Goal: Information Seeking & Learning: Learn about a topic

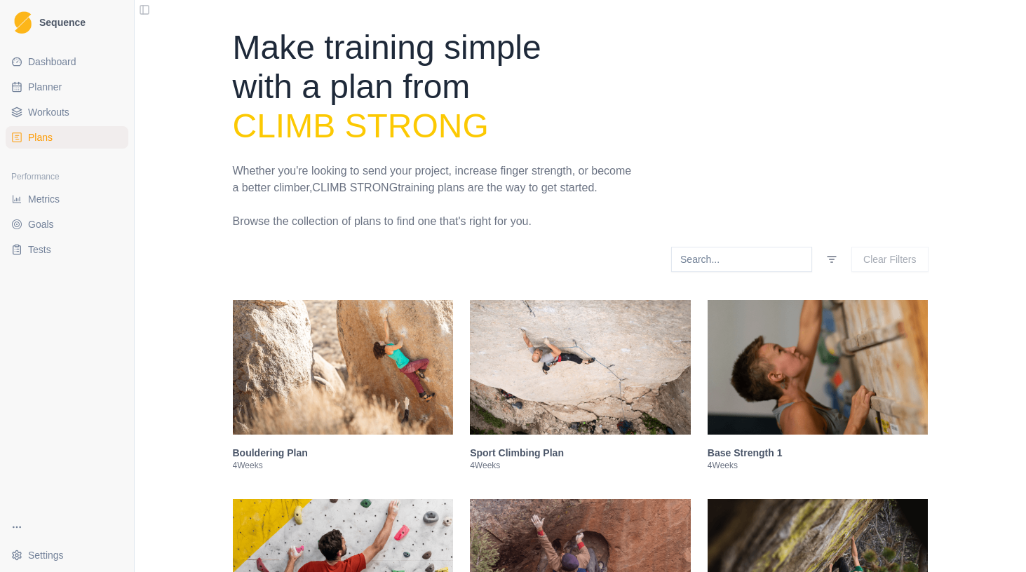
click at [43, 88] on span "Planner" at bounding box center [45, 87] width 34 height 14
select select "month"
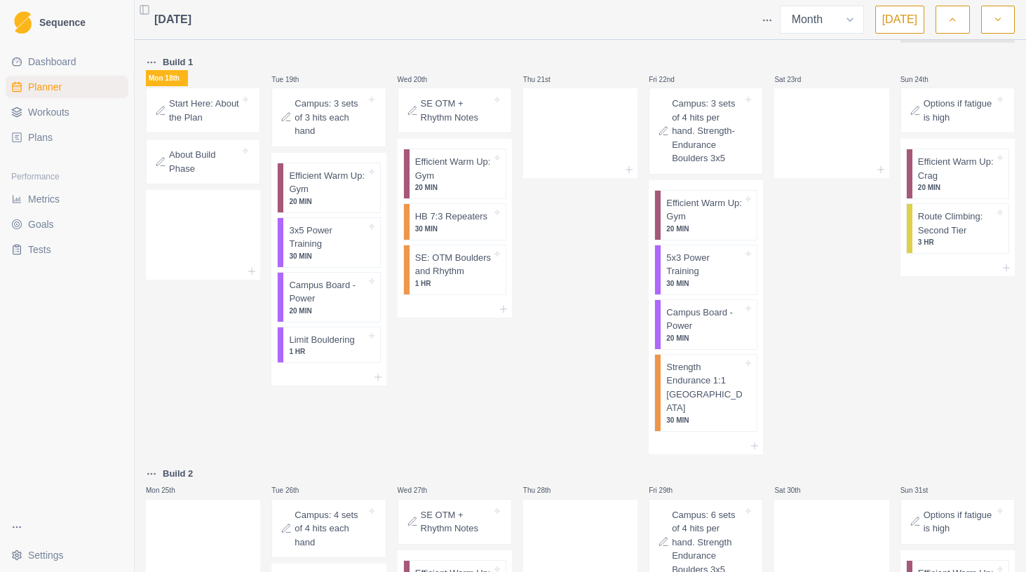
scroll to position [888, 0]
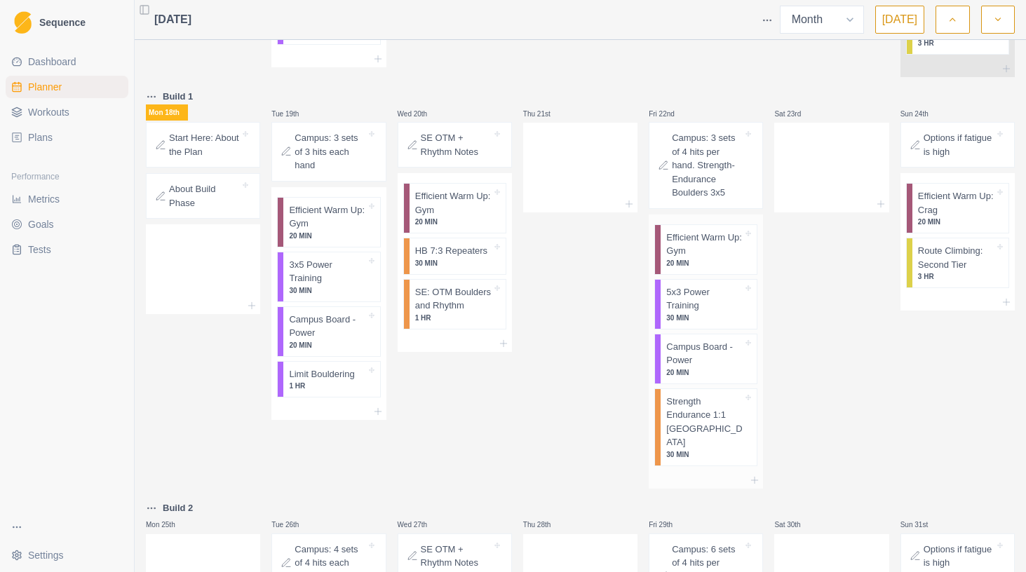
click at [720, 313] on p "5x3 Power Training" at bounding box center [704, 298] width 76 height 27
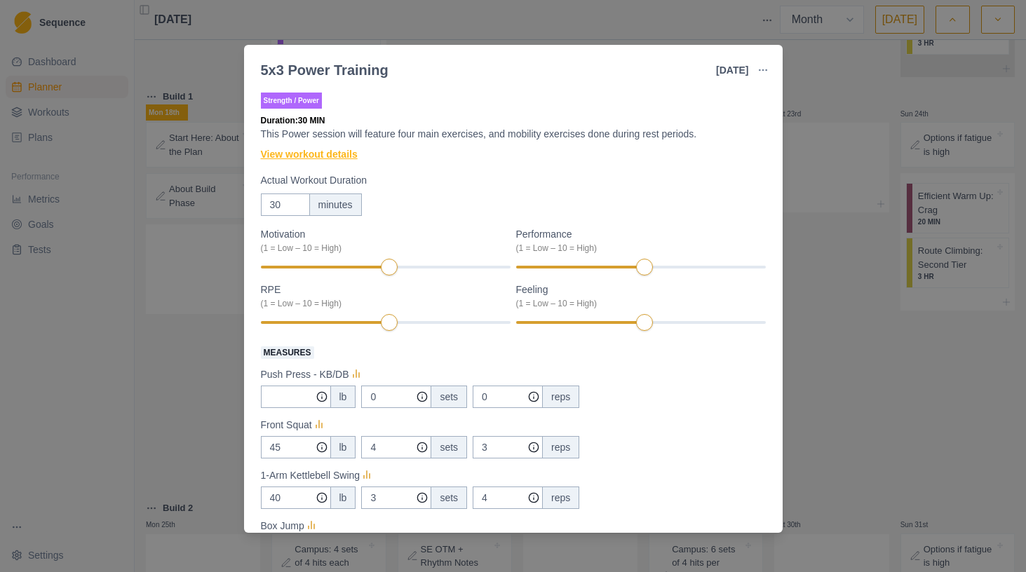
click at [358, 150] on link "View workout details" at bounding box center [309, 154] width 97 height 15
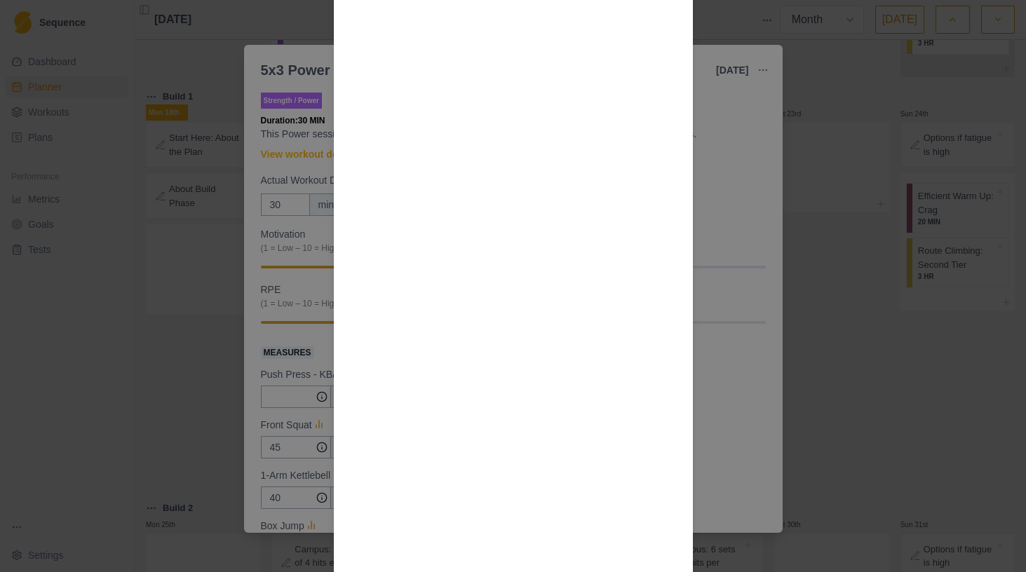
scroll to position [1507, 0]
click at [727, 390] on div "Workout Details Overview Power sessions add a dynamic or explosive facet to you…" at bounding box center [513, 286] width 1026 height 572
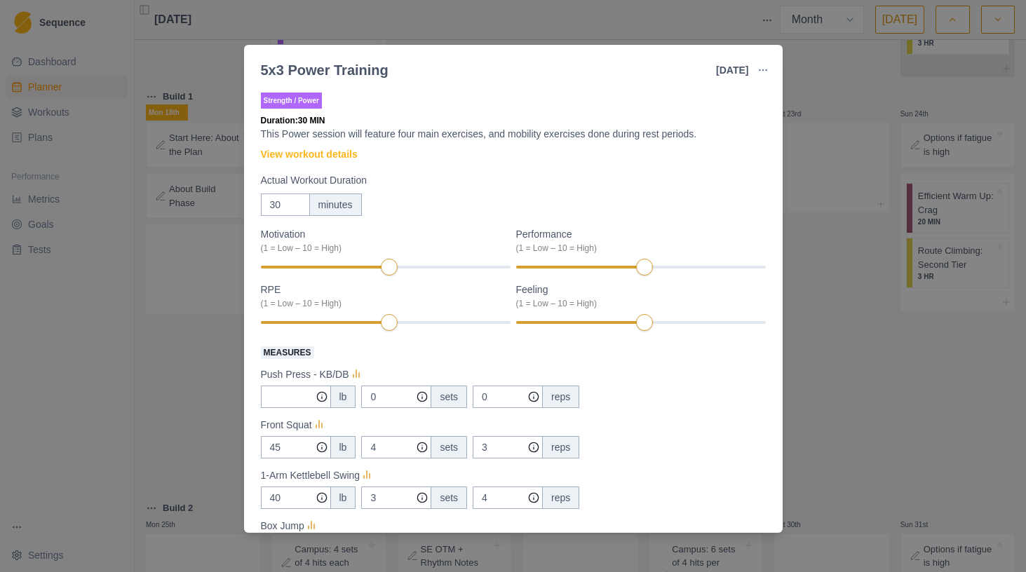
click at [903, 360] on div "5x3 Power Training [DATE] Link To Goal View Workout Metrics Edit Original Worko…" at bounding box center [513, 286] width 1026 height 572
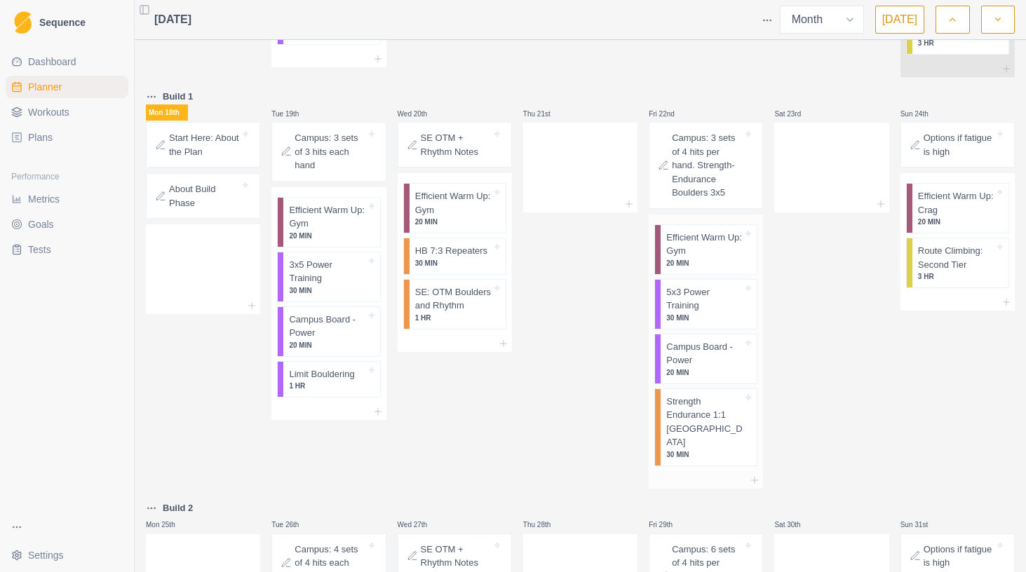
click at [705, 367] on p "Campus Board - Power" at bounding box center [704, 353] width 76 height 27
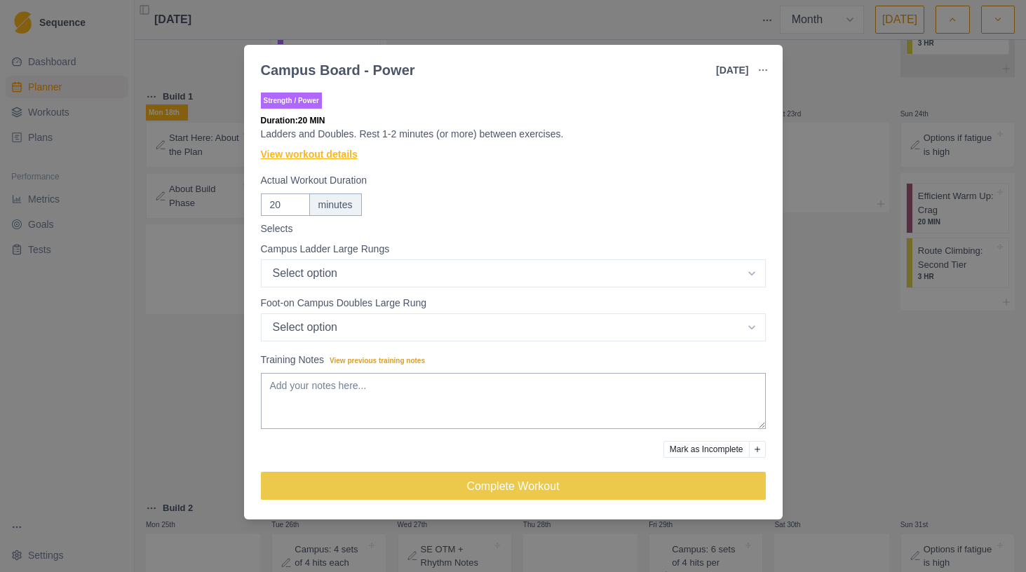
click at [315, 154] on link "View workout details" at bounding box center [309, 154] width 97 height 15
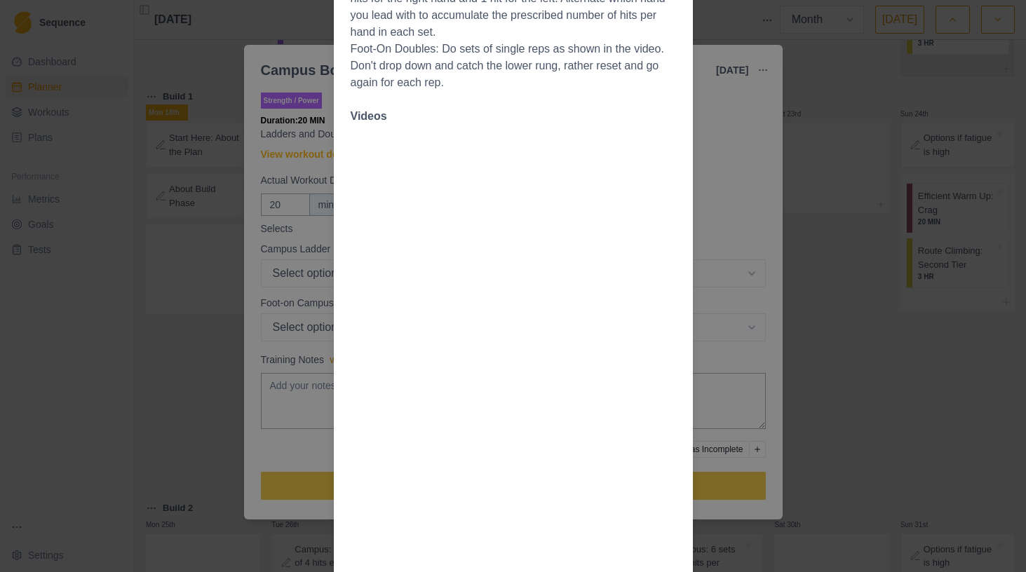
scroll to position [492, 0]
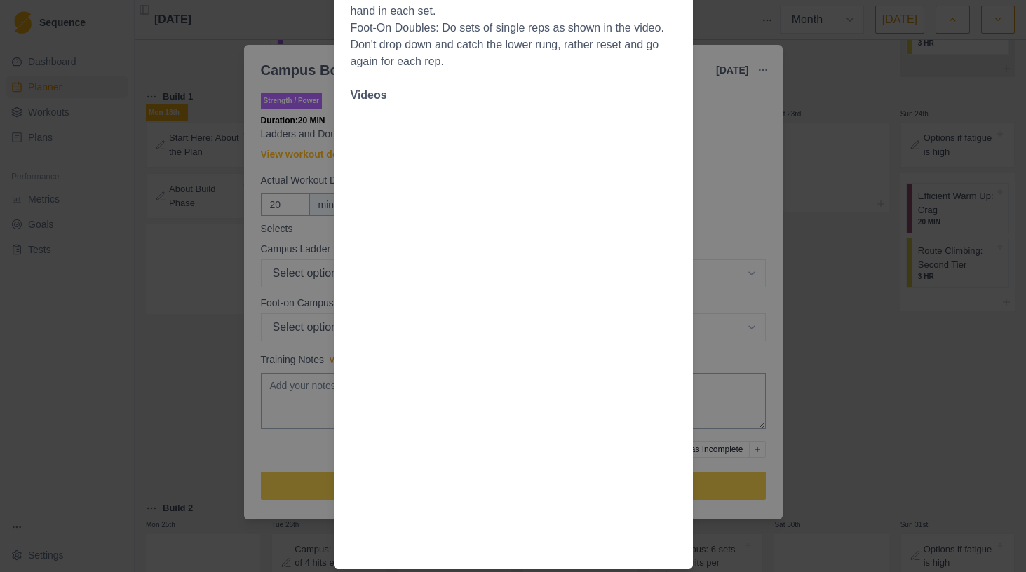
click at [800, 210] on div "Workout Details Overview Campus training is a useful tool for developing power …" at bounding box center [513, 286] width 1026 height 572
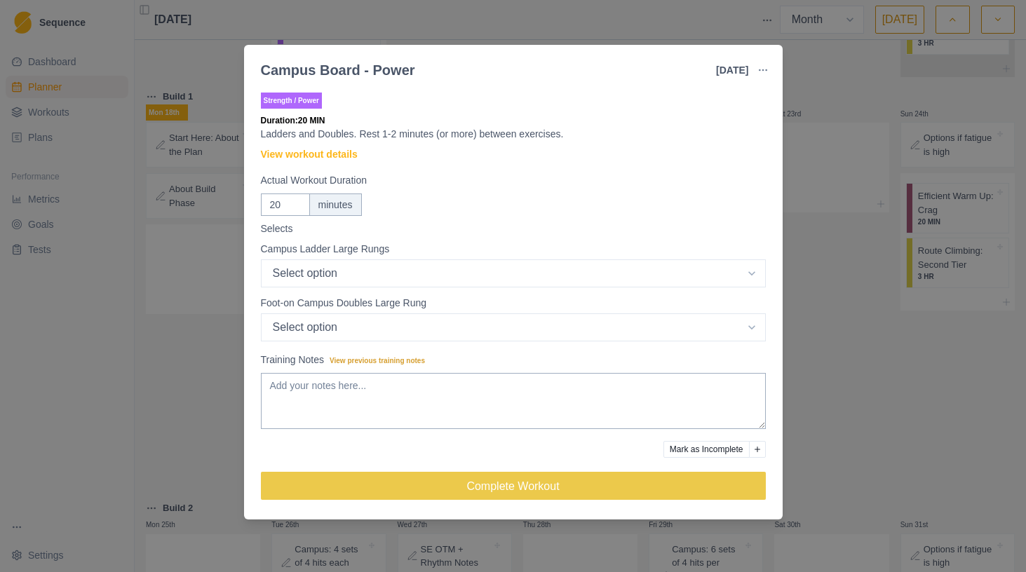
click at [868, 210] on div "Campus Board - Power [DATE] Link To Goal View Workout Metrics Edit Original Wor…" at bounding box center [513, 286] width 1026 height 572
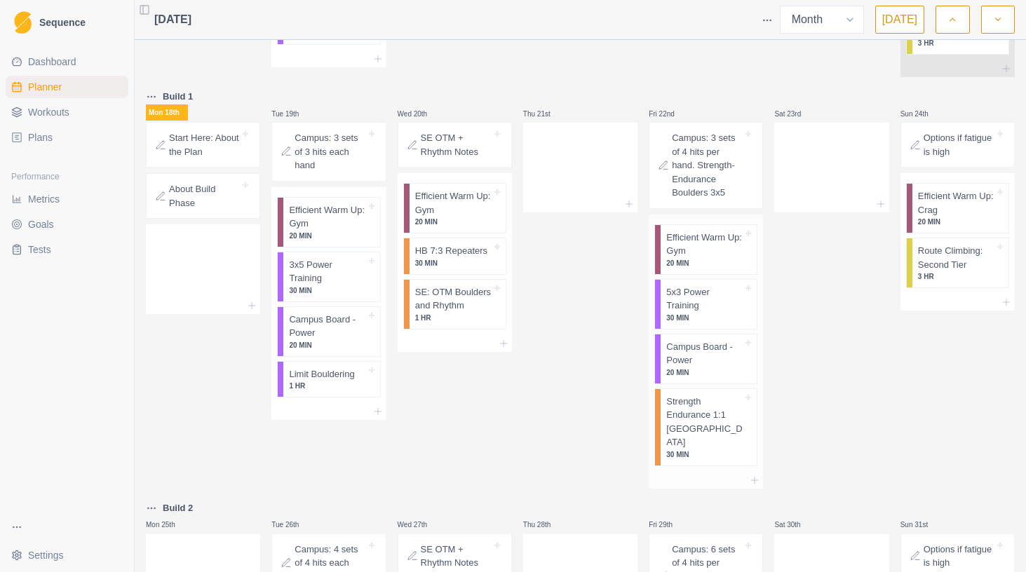
click at [713, 424] on p "Strength Endurance 1:1 [GEOGRAPHIC_DATA]" at bounding box center [704, 422] width 76 height 55
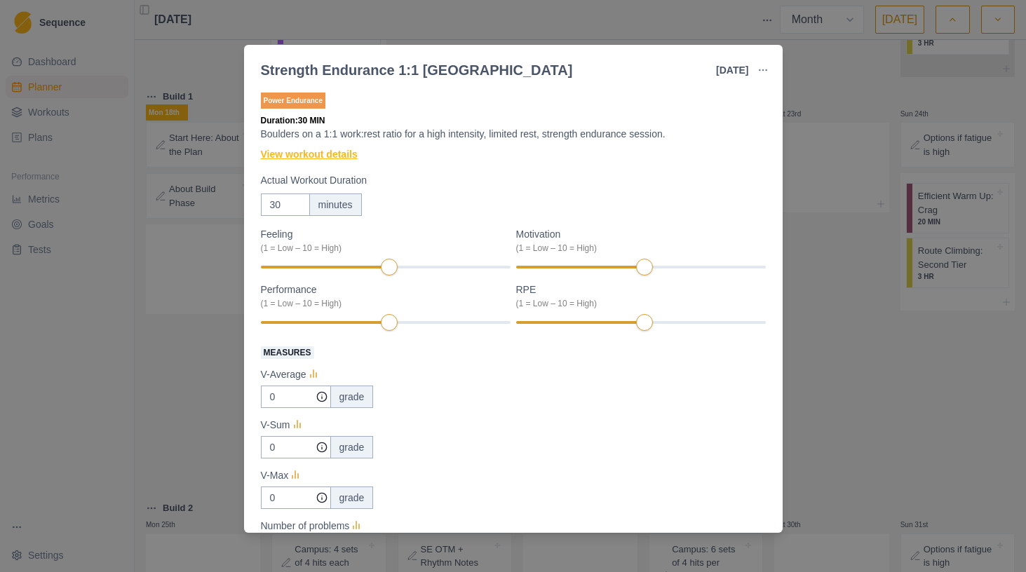
click at [333, 159] on link "View workout details" at bounding box center [309, 154] width 97 height 15
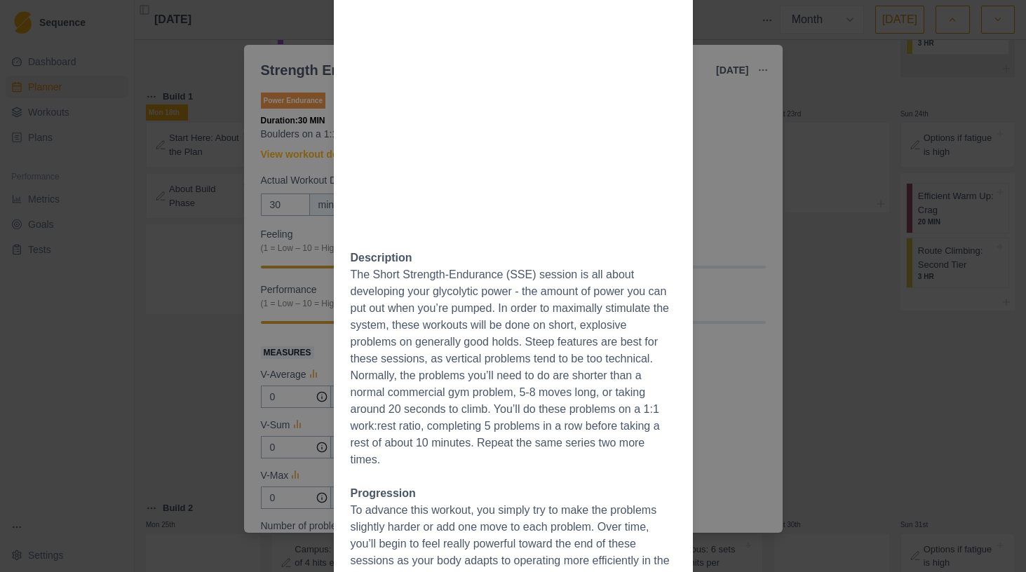
scroll to position [386, 0]
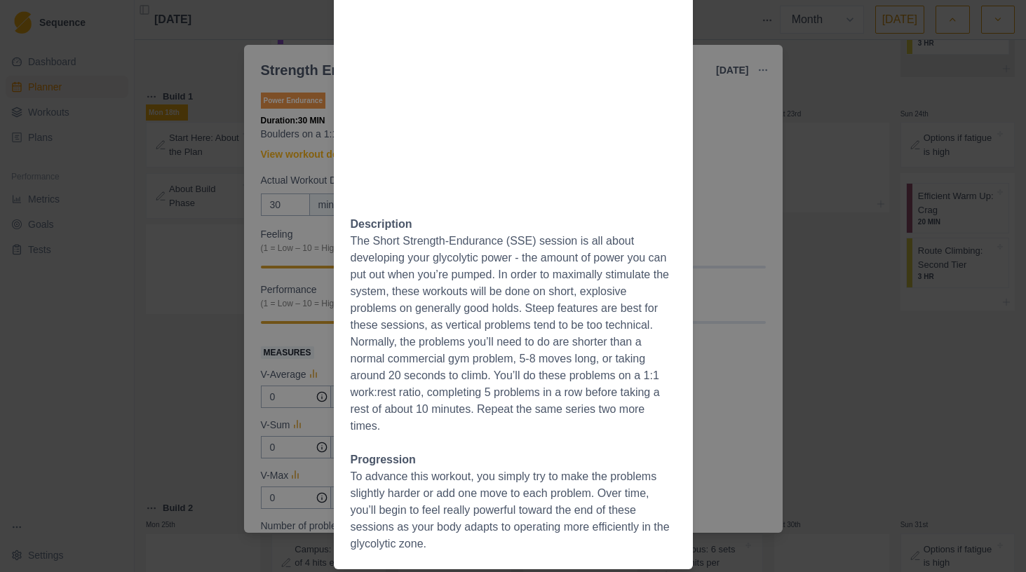
click at [907, 383] on div "Workout Details The Session: You should warm up before this session. Example Se…" at bounding box center [513, 286] width 1026 height 572
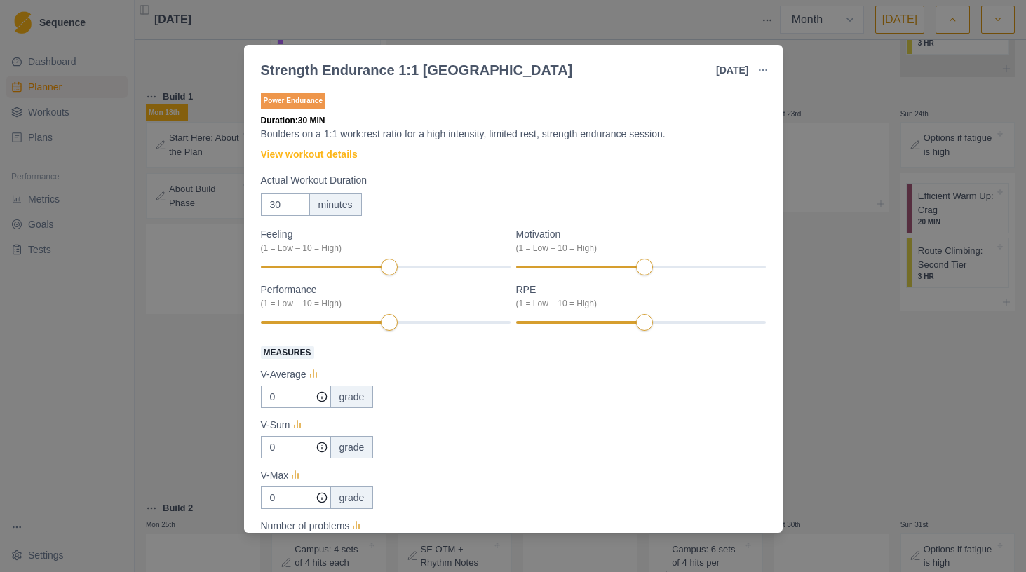
click at [907, 383] on div "Strength Endurance 1:1 Boulder [DATE] Link To Goal View Workout Metrics Edit Or…" at bounding box center [513, 286] width 1026 height 572
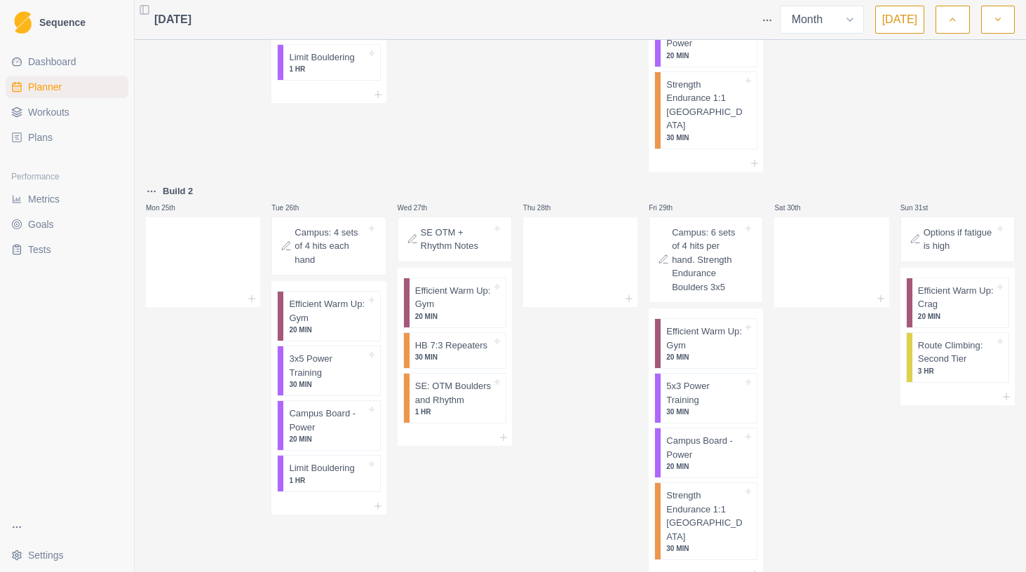
scroll to position [1240, 0]
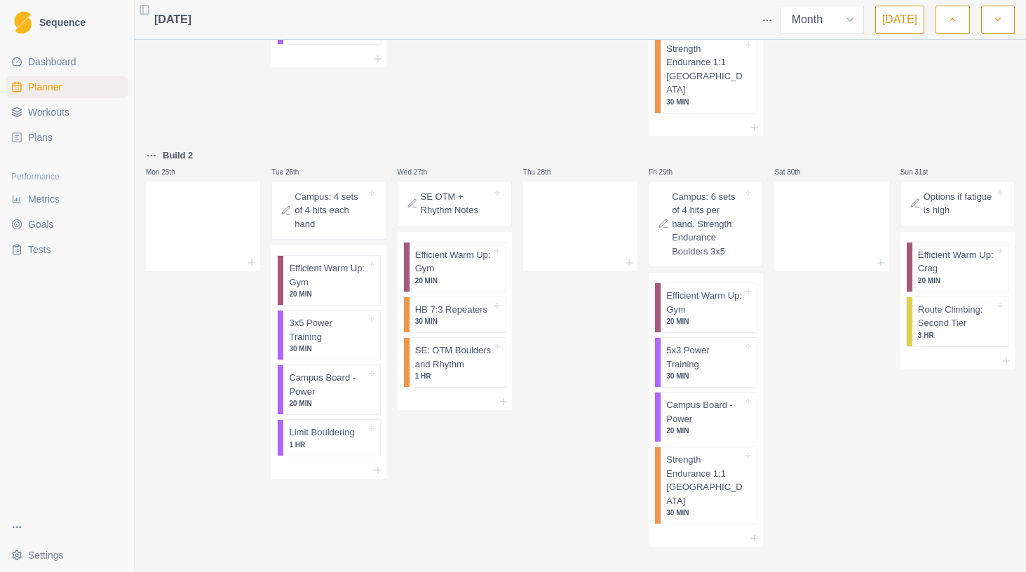
click at [1001, 19] on icon "button" at bounding box center [998, 20] width 10 height 14
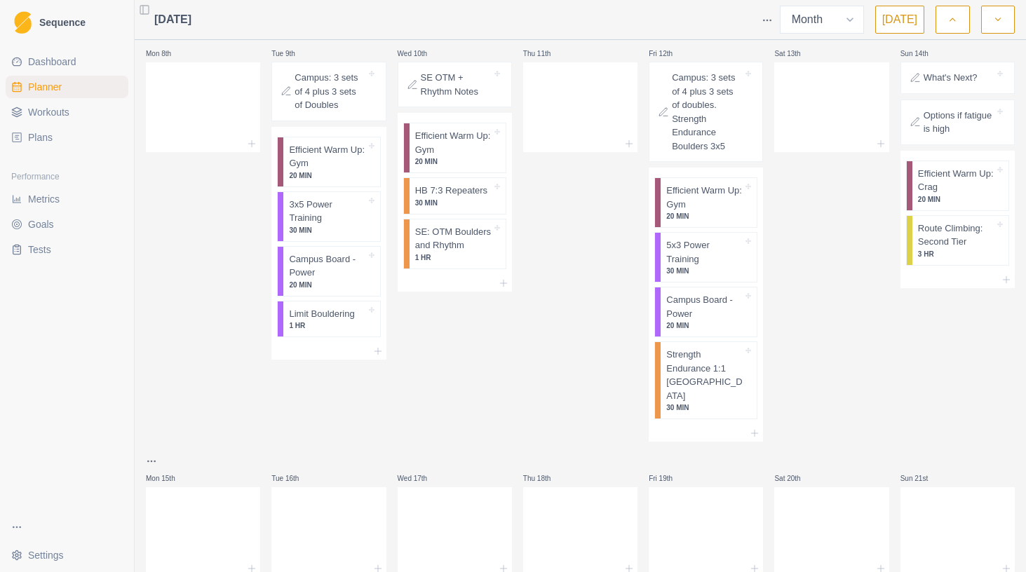
scroll to position [0, 0]
